Goal: Task Accomplishment & Management: Use online tool/utility

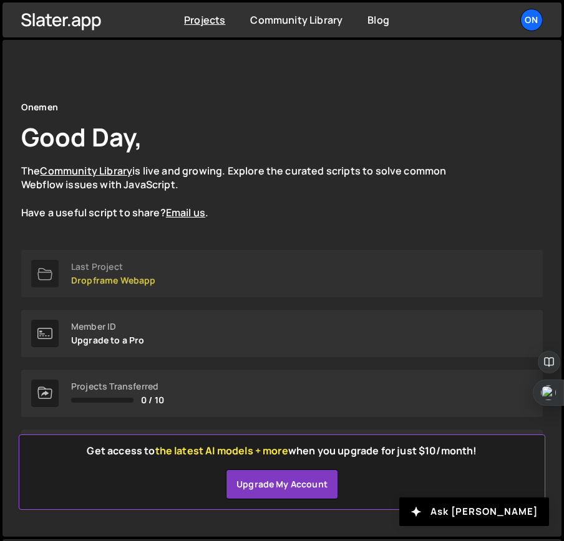
click at [104, 277] on p "Dropframe Webapp" at bounding box center [113, 281] width 85 height 10
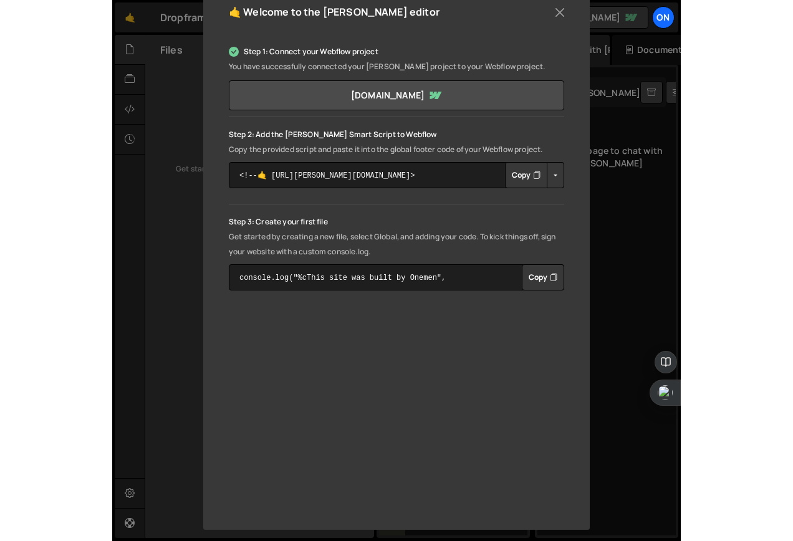
scroll to position [169, 0]
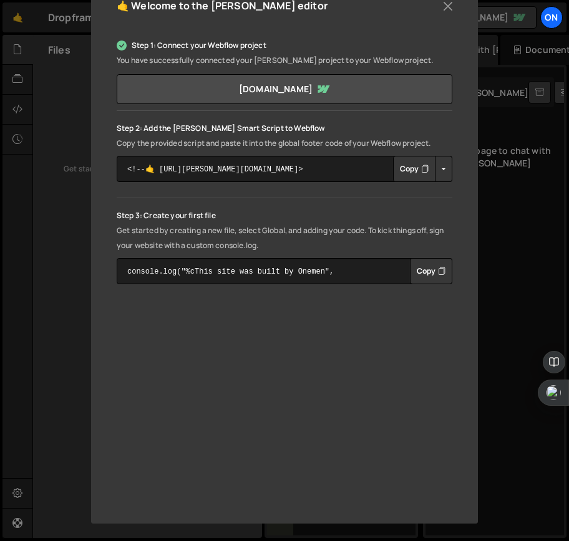
click at [503, 360] on div "🤙 Welcome to the [PERSON_NAME] editor Step 1: Connect your Webflow project You …" at bounding box center [284, 270] width 569 height 541
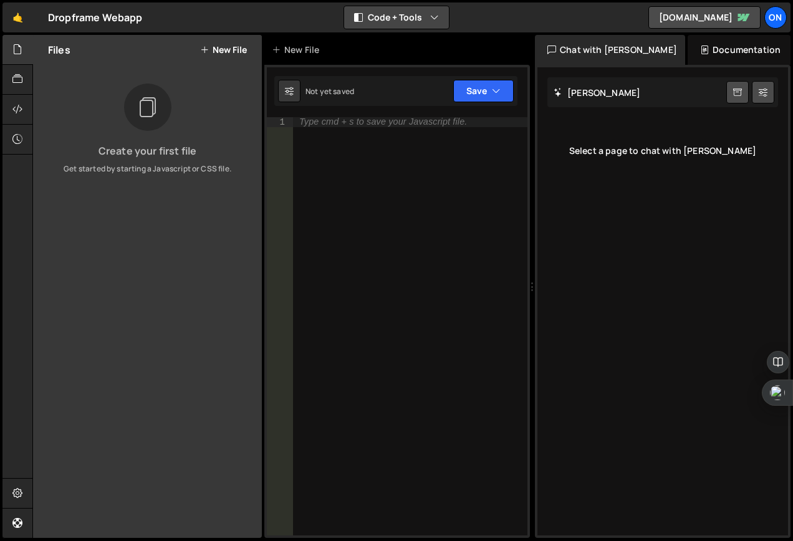
click at [432, 16] on icon "button" at bounding box center [434, 17] width 9 height 12
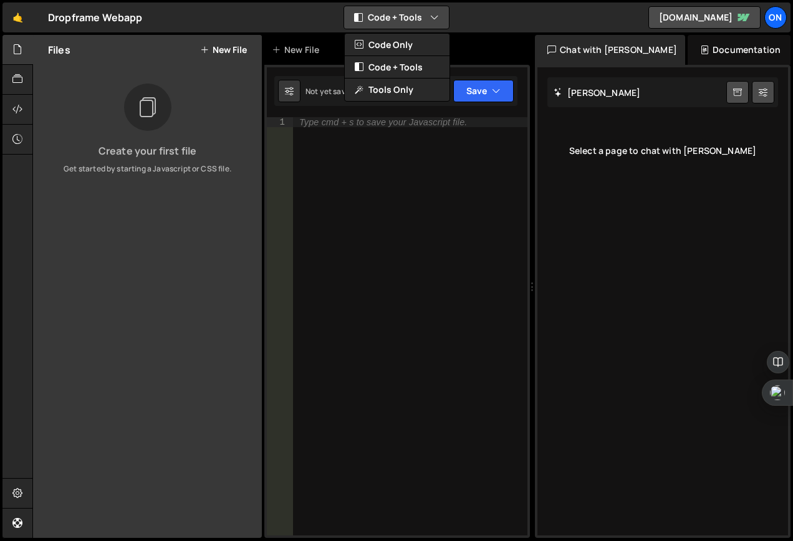
click at [432, 16] on icon "button" at bounding box center [434, 17] width 9 height 12
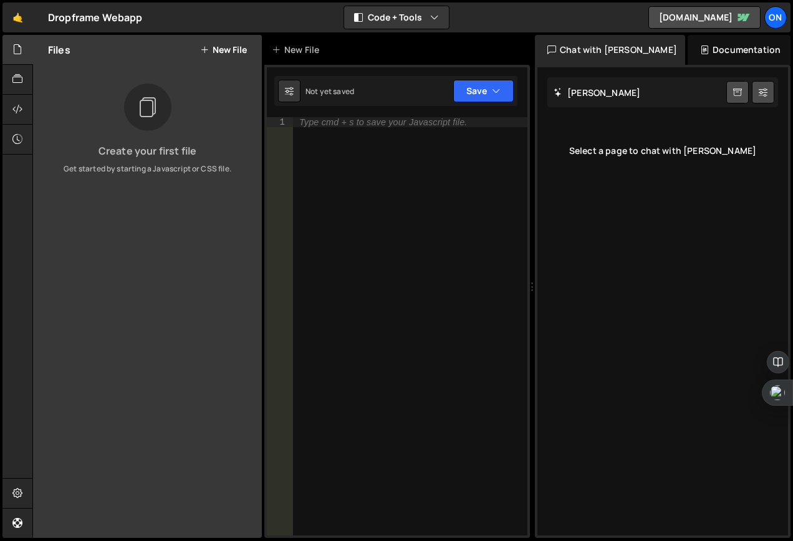
click at [110, 17] on div "Dropframe Webapp ⚠️ Code is being edited in another browser" at bounding box center [95, 17] width 95 height 15
click at [568, 11] on link "dropframe-studio.webflow.io" at bounding box center [705, 17] width 112 height 22
click at [22, 17] on link "🤙" at bounding box center [17, 17] width 31 height 30
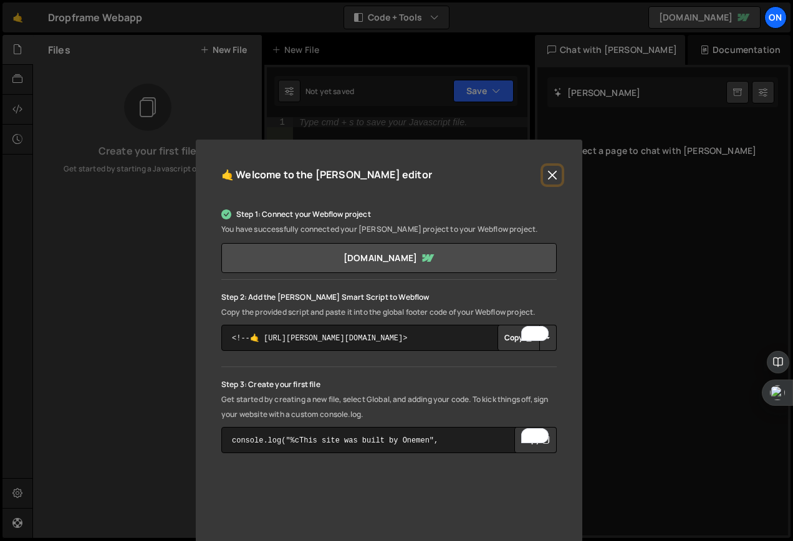
click at [549, 168] on button "Close" at bounding box center [552, 175] width 19 height 19
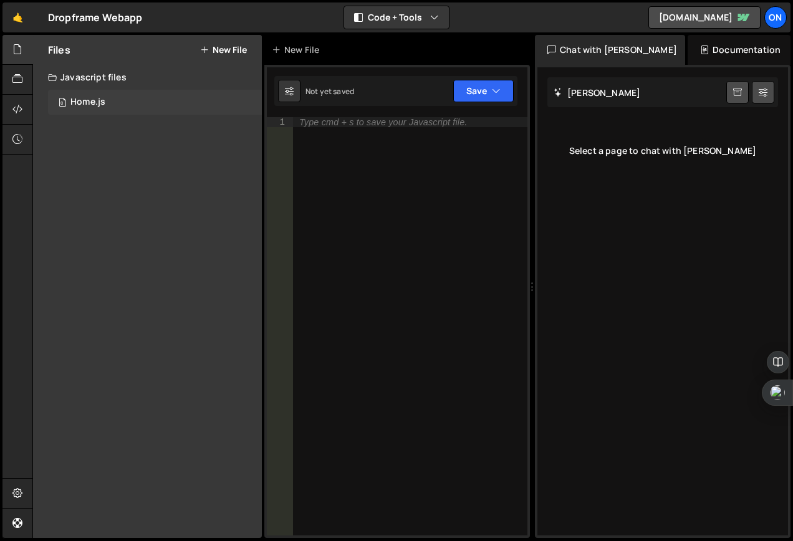
click at [87, 100] on div "Home.js" at bounding box center [87, 102] width 35 height 11
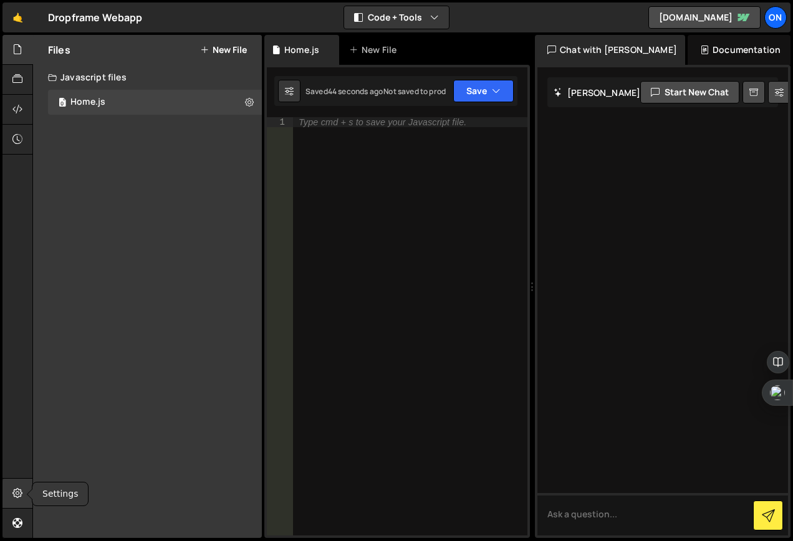
click at [11, 493] on div at bounding box center [17, 494] width 31 height 30
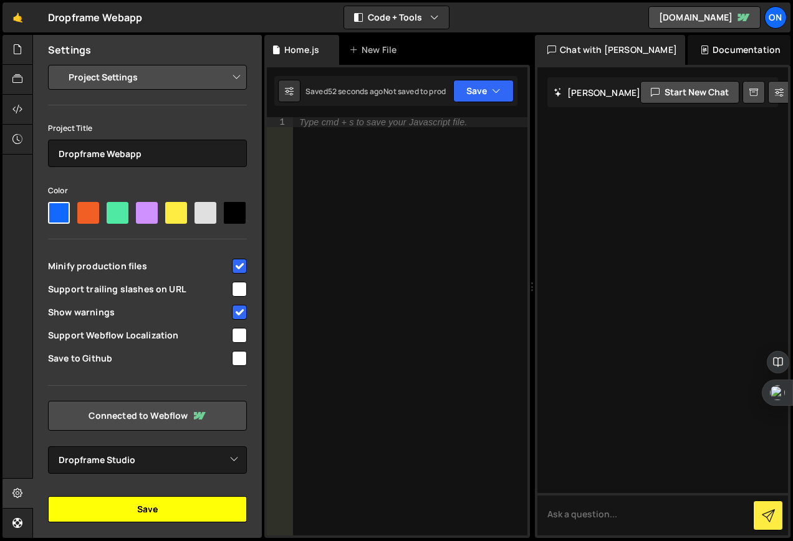
click at [164, 508] on button "Save" at bounding box center [147, 509] width 199 height 26
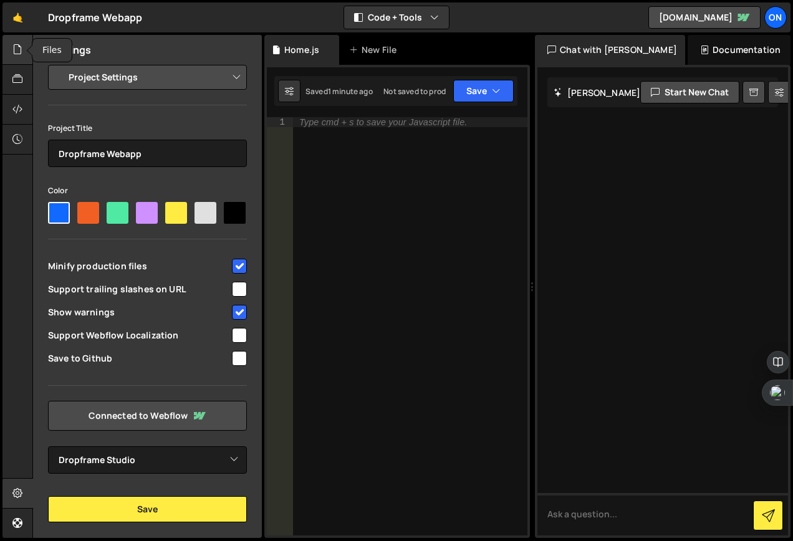
click at [15, 54] on icon at bounding box center [17, 49] width 10 height 14
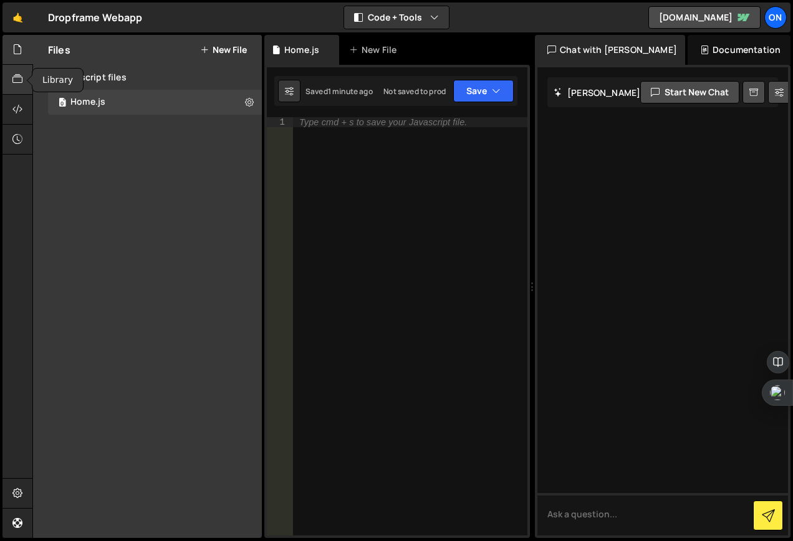
click at [17, 84] on icon at bounding box center [17, 79] width 10 height 14
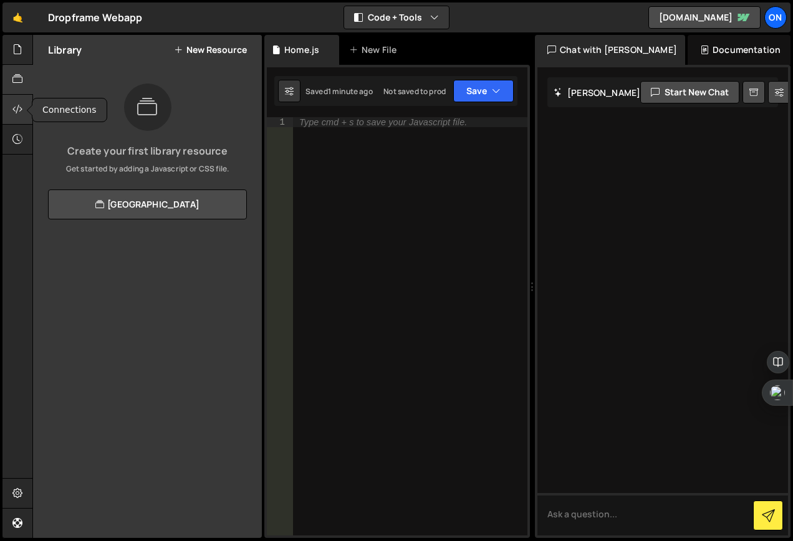
click at [21, 103] on icon at bounding box center [17, 109] width 10 height 14
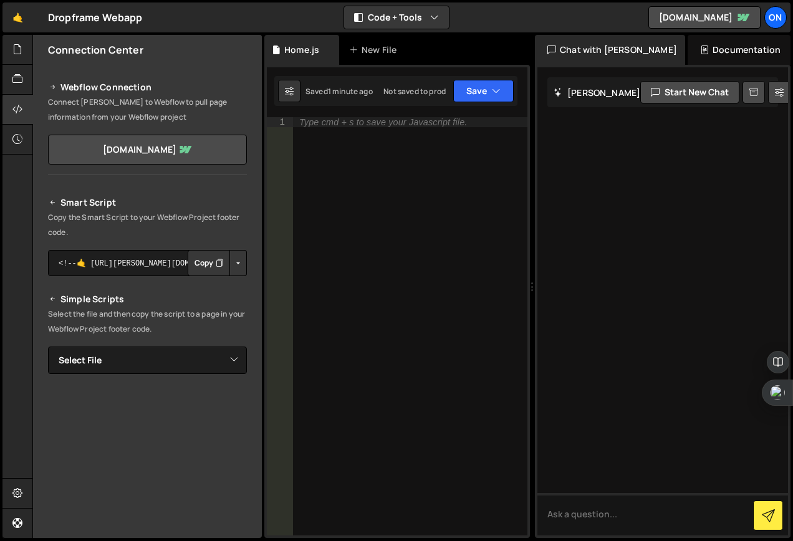
click at [690, 57] on div "Documentation" at bounding box center [739, 50] width 103 height 30
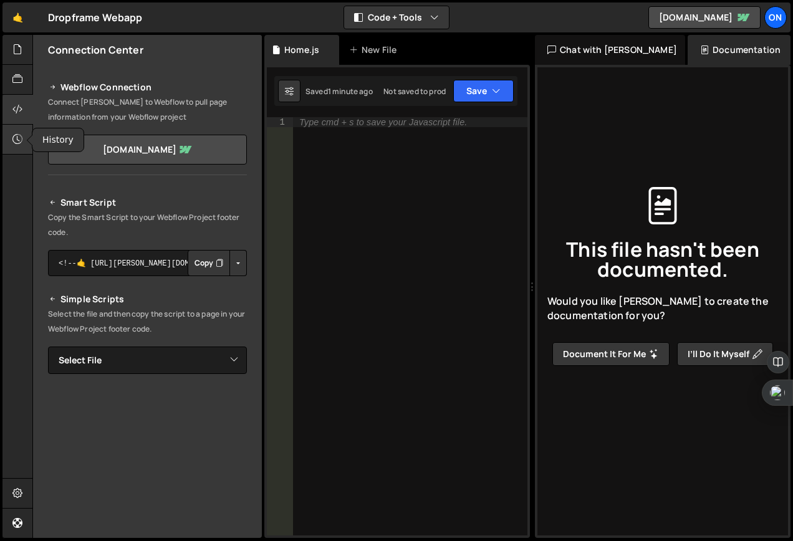
click at [13, 138] on icon at bounding box center [17, 139] width 10 height 14
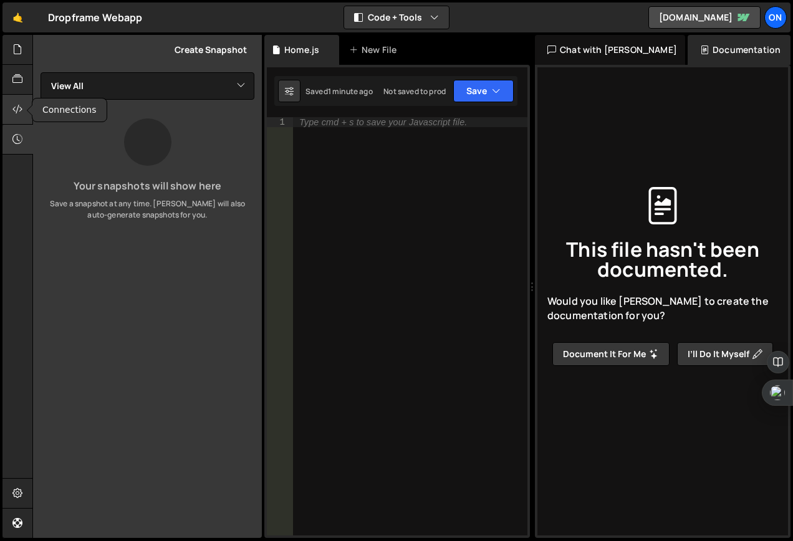
click at [13, 114] on icon at bounding box center [17, 109] width 10 height 14
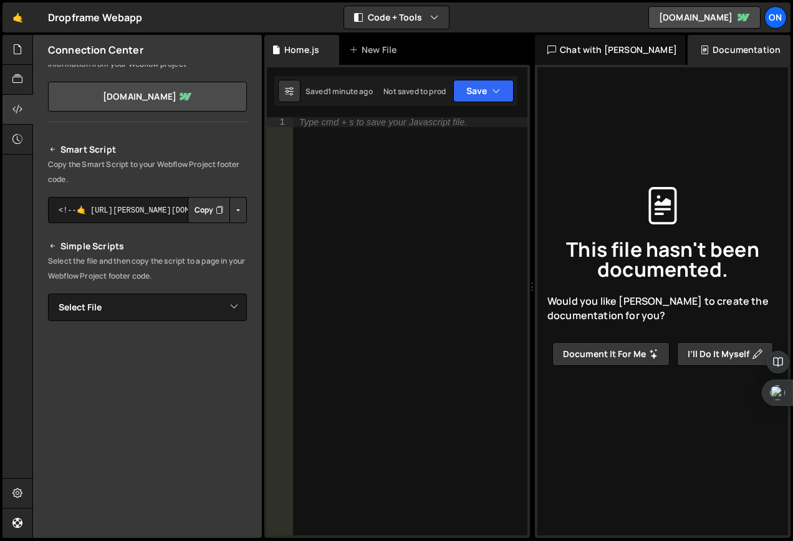
scroll to position [120, 0]
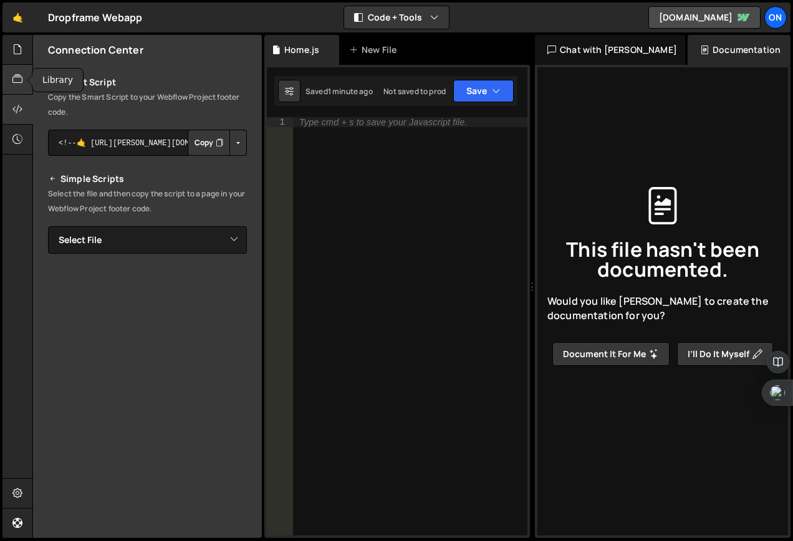
click at [16, 75] on icon at bounding box center [17, 79] width 10 height 14
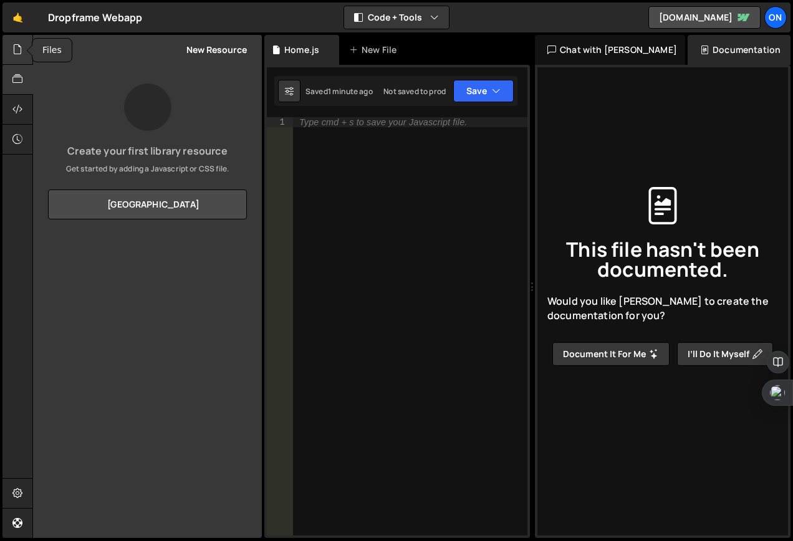
click at [13, 50] on icon at bounding box center [17, 49] width 10 height 14
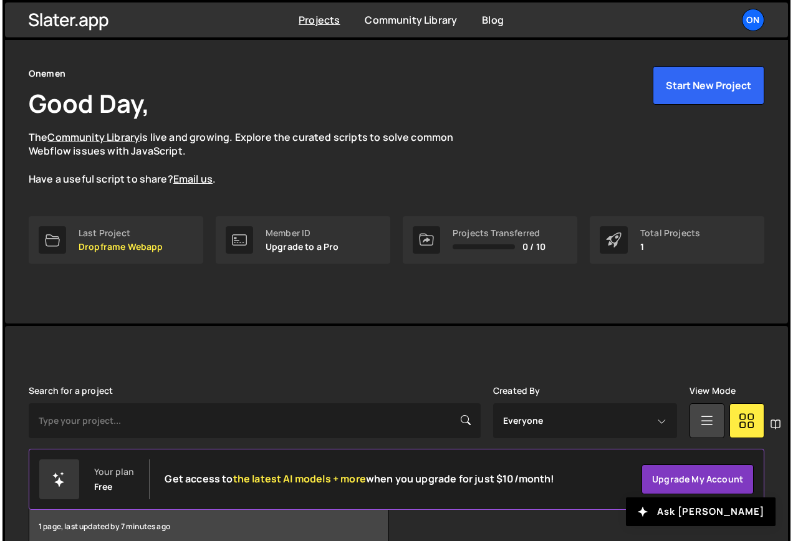
scroll to position [101, 0]
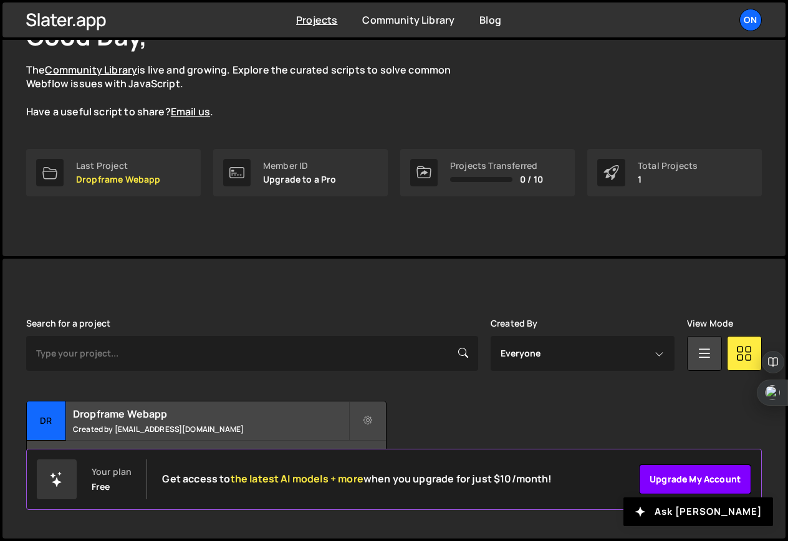
click at [673, 480] on link "Upgrade my account" at bounding box center [695, 480] width 112 height 30
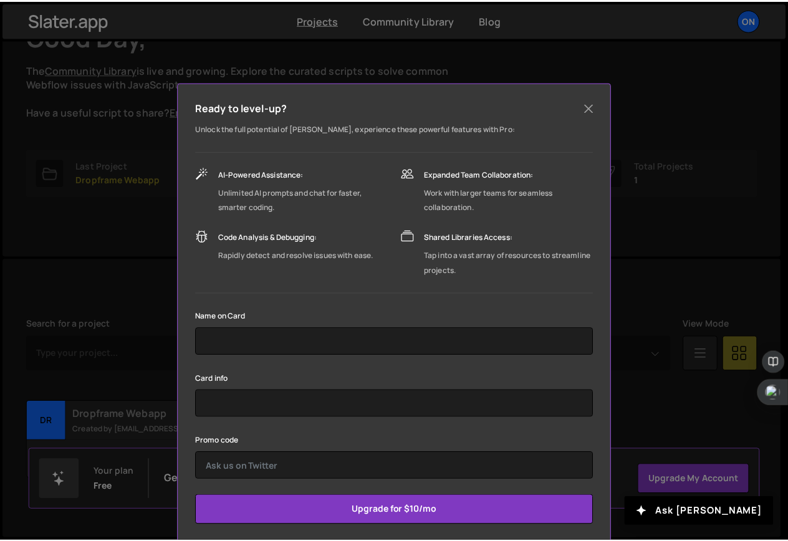
scroll to position [62, 0]
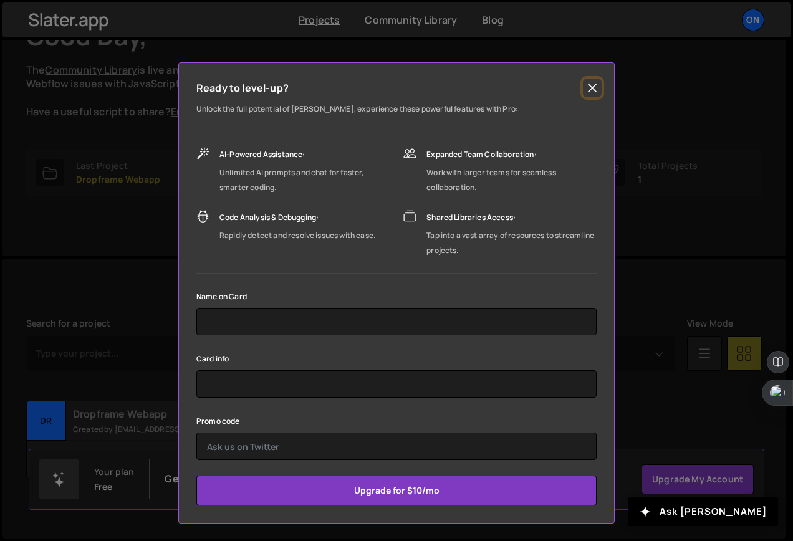
click at [590, 85] on button "Close" at bounding box center [592, 88] width 19 height 19
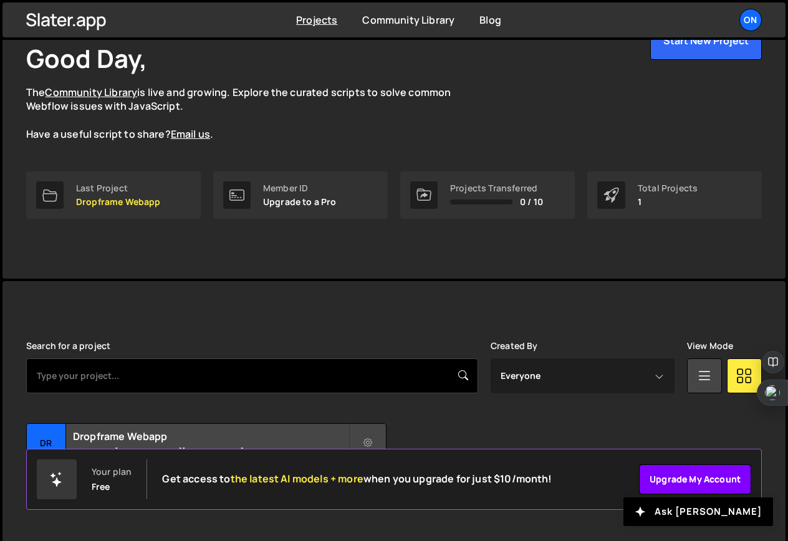
scroll to position [101, 0]
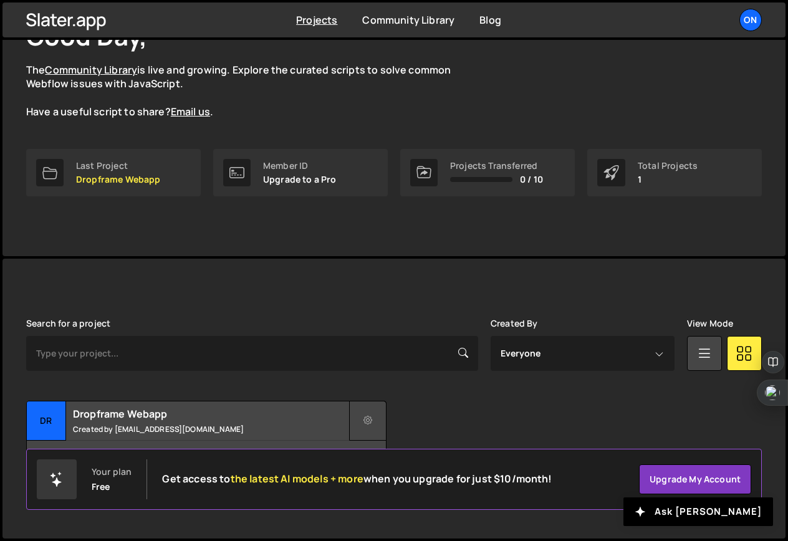
click at [372, 421] on icon at bounding box center [368, 421] width 9 height 12
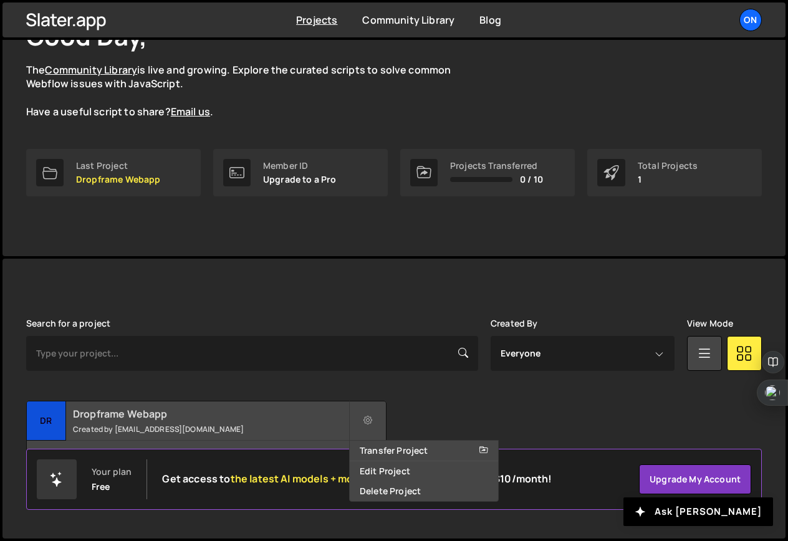
click at [234, 413] on h2 "Dropframe Webapp" at bounding box center [211, 414] width 276 height 14
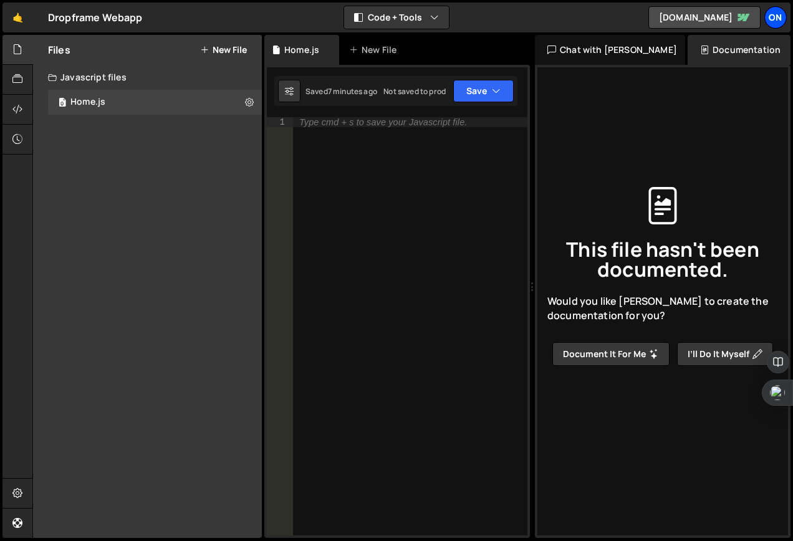
click at [773, 16] on div "On" at bounding box center [776, 17] width 22 height 22
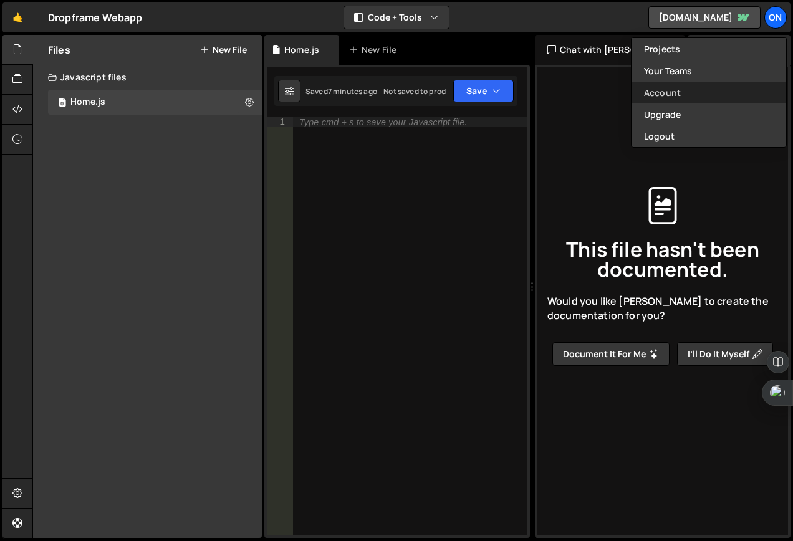
click at [690, 92] on link "Account" at bounding box center [709, 93] width 155 height 22
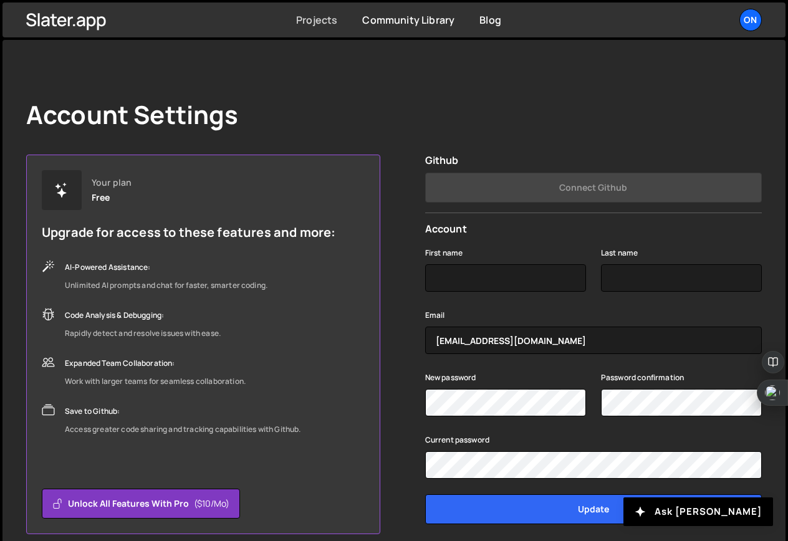
click at [318, 21] on link "Projects" at bounding box center [316, 20] width 41 height 14
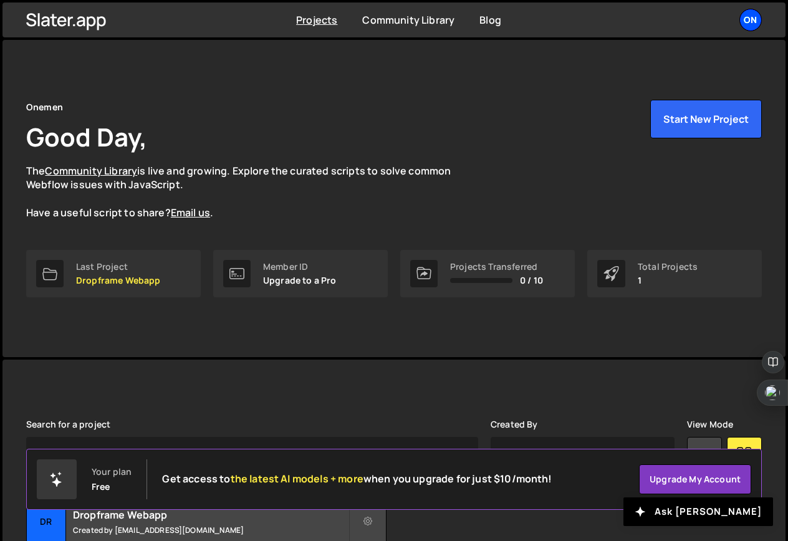
click at [751, 27] on div "On" at bounding box center [751, 20] width 22 height 22
drag, startPoint x: 405, startPoint y: 215, endPoint x: 434, endPoint y: 200, distance: 32.6
click at [407, 216] on p "The Community Library is live and growing. Explore the curated scripts to solve…" at bounding box center [250, 192] width 449 height 56
click at [490, 21] on link "Blog" at bounding box center [491, 20] width 22 height 14
